Goal: Information Seeking & Learning: Learn about a topic

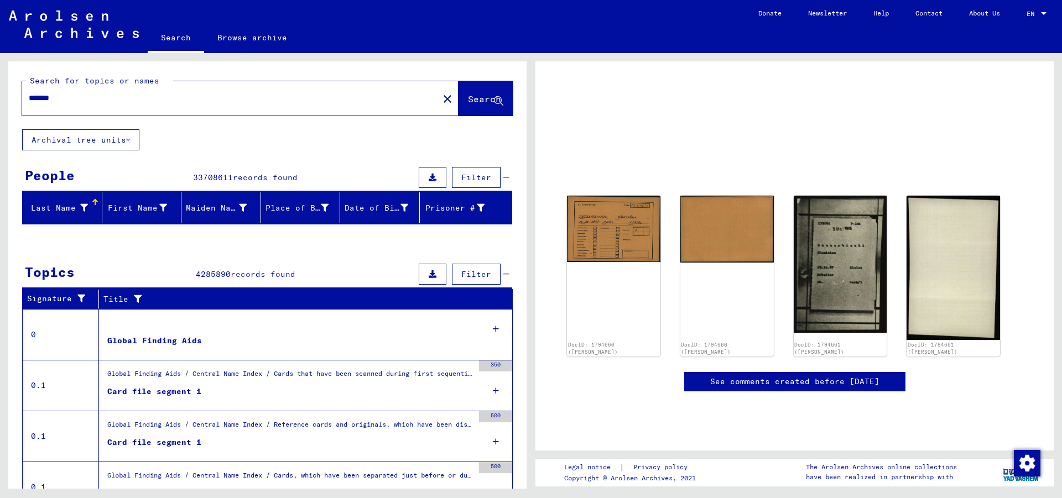
click at [624, 224] on img at bounding box center [613, 229] width 93 height 66
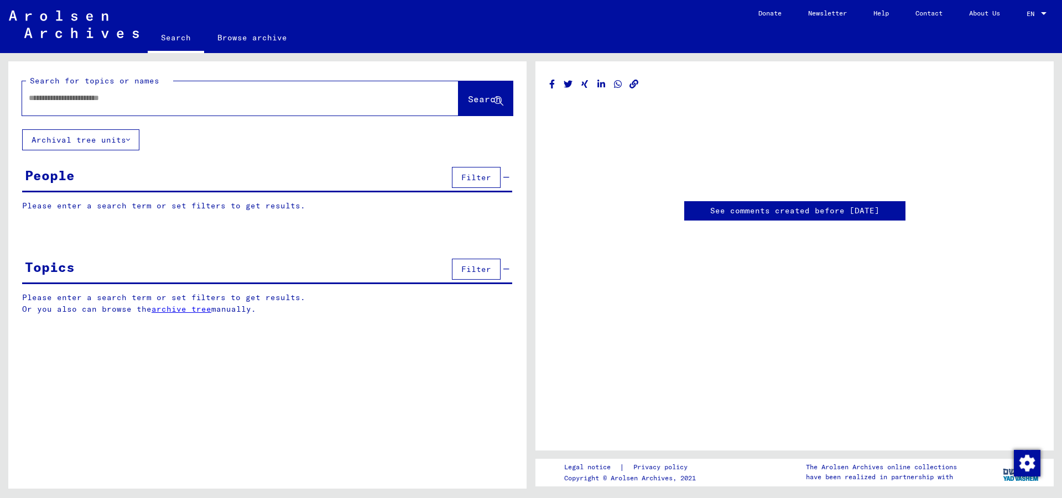
click at [604, 260] on div "See comments created before [DATE]" at bounding box center [794, 255] width 518 height 389
type input "*******"
click at [604, 260] on div "See comments created before [DATE]" at bounding box center [794, 255] width 518 height 389
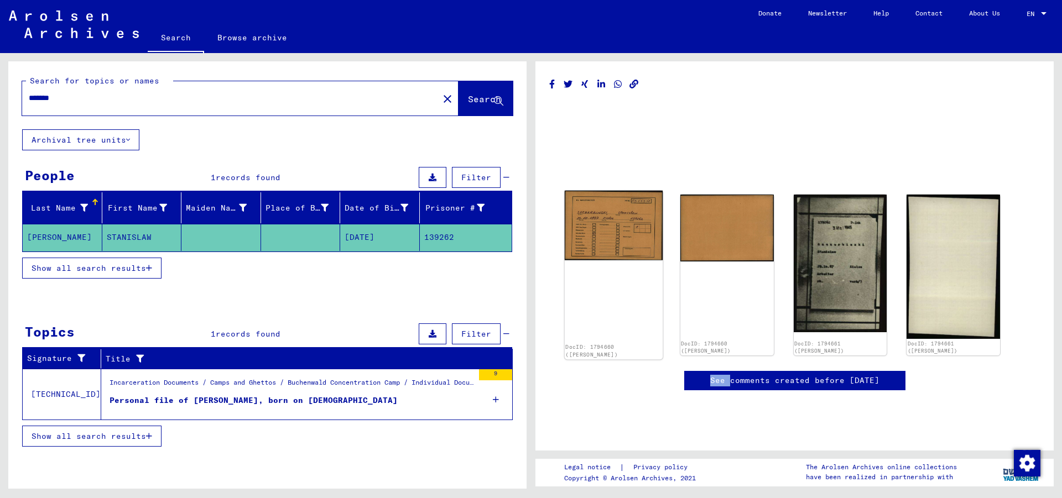
click at [608, 228] on img at bounding box center [614, 226] width 98 height 70
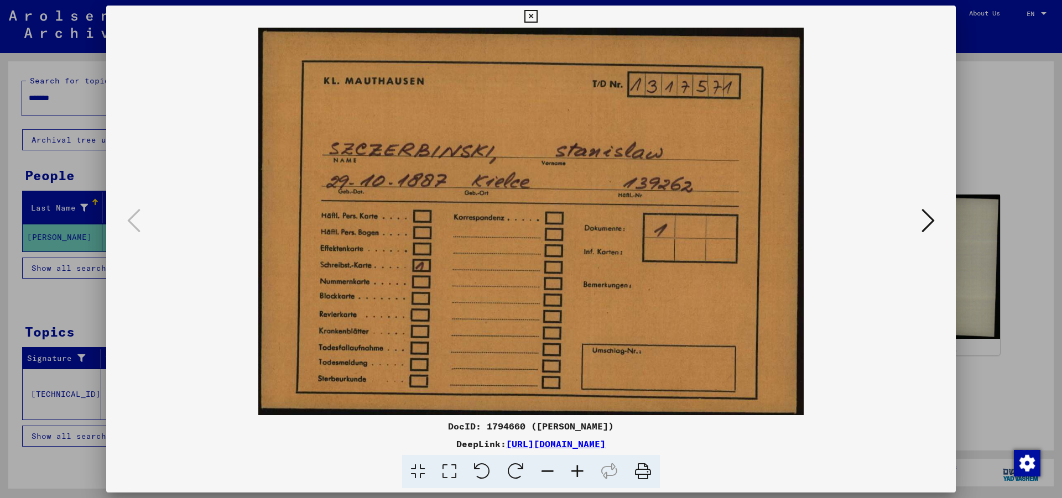
click at [935, 222] on icon at bounding box center [927, 220] width 13 height 27
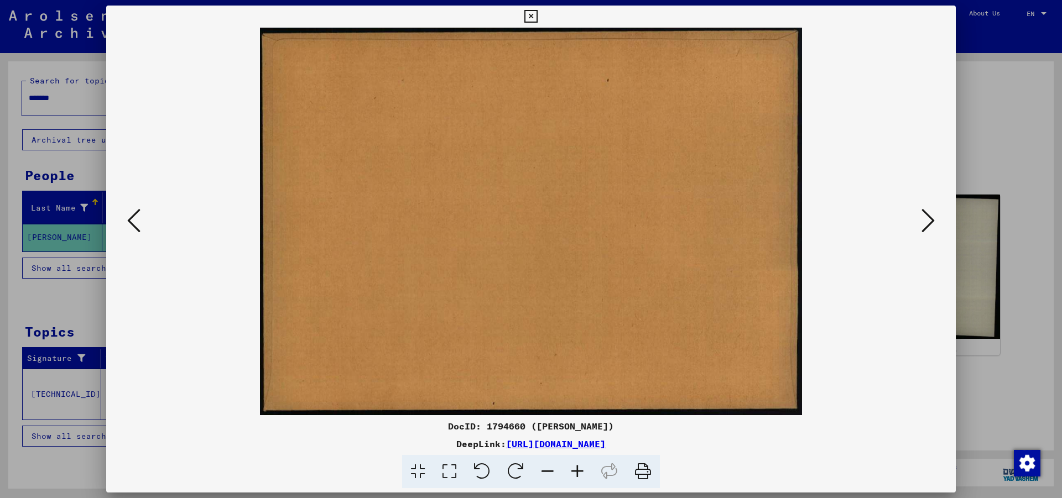
click at [935, 222] on icon at bounding box center [927, 220] width 13 height 27
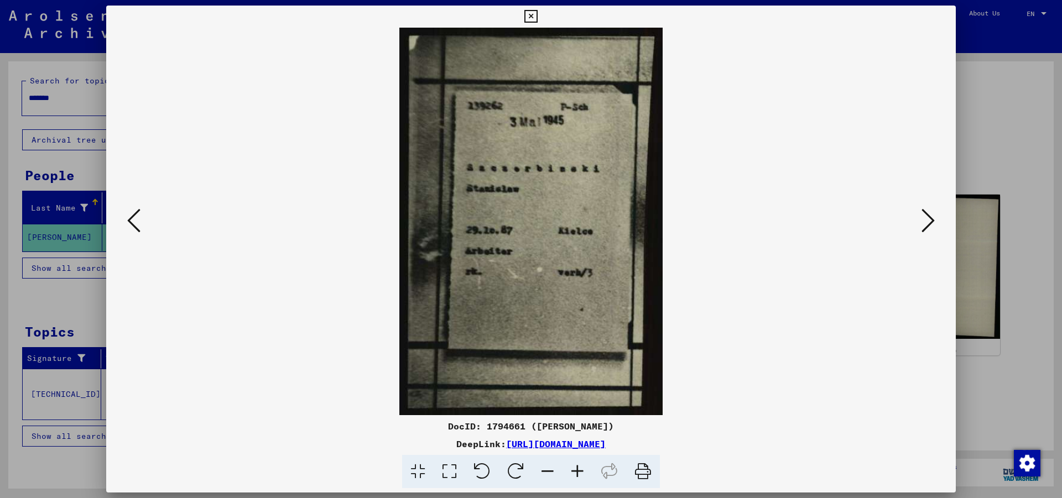
click at [935, 222] on icon at bounding box center [927, 220] width 13 height 27
